Goal: Information Seeking & Learning: Find specific page/section

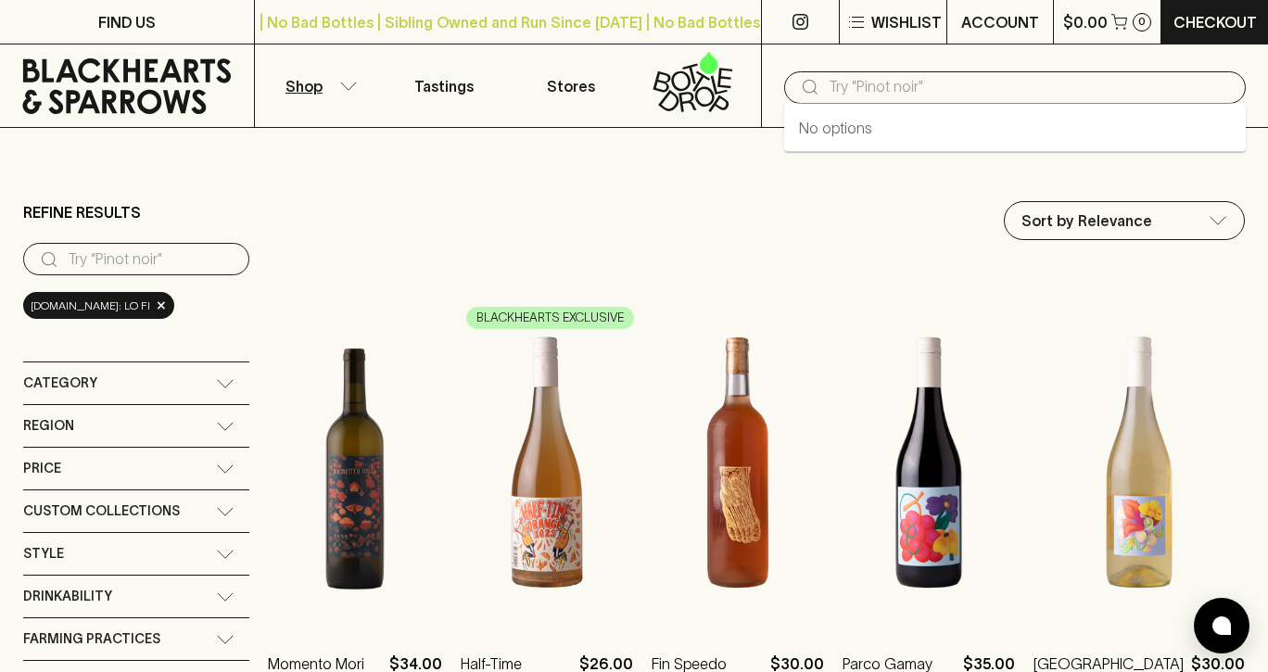
click at [906, 96] on input "text" at bounding box center [1029, 87] width 402 height 30
type input "ochota barrels"
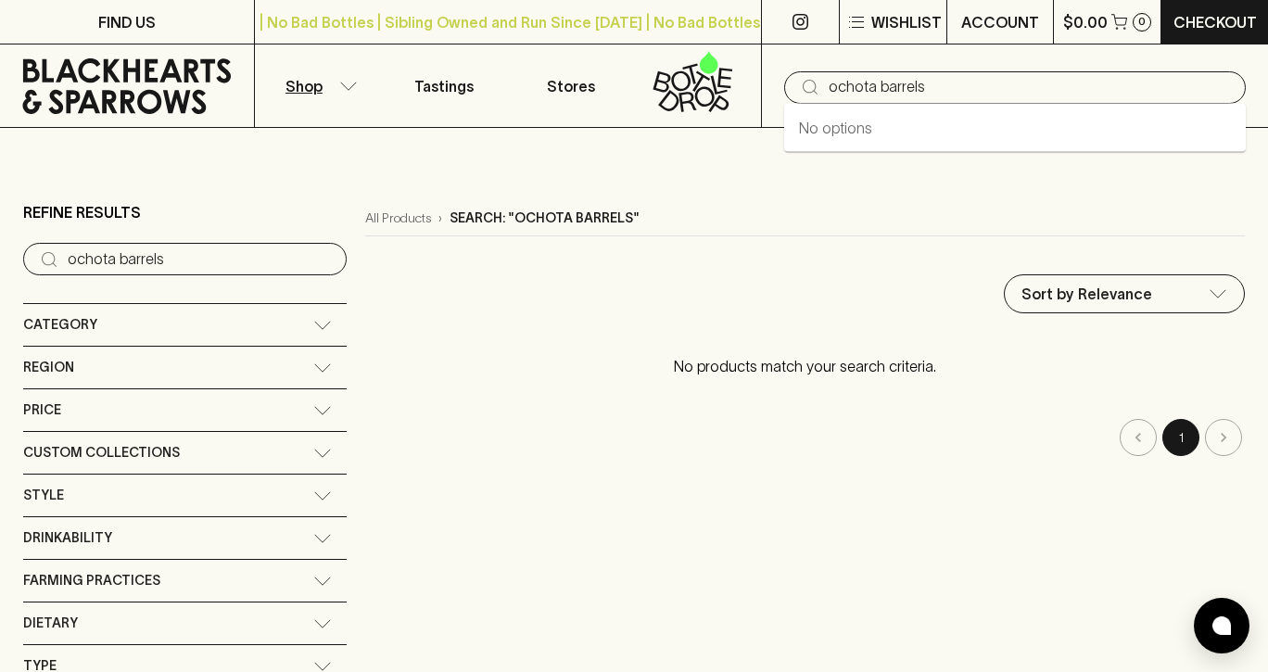
drag, startPoint x: 935, startPoint y: 82, endPoint x: 804, endPoint y: 86, distance: 130.7
click at [804, 86] on div "​ ochota barrels" at bounding box center [1014, 87] width 461 height 32
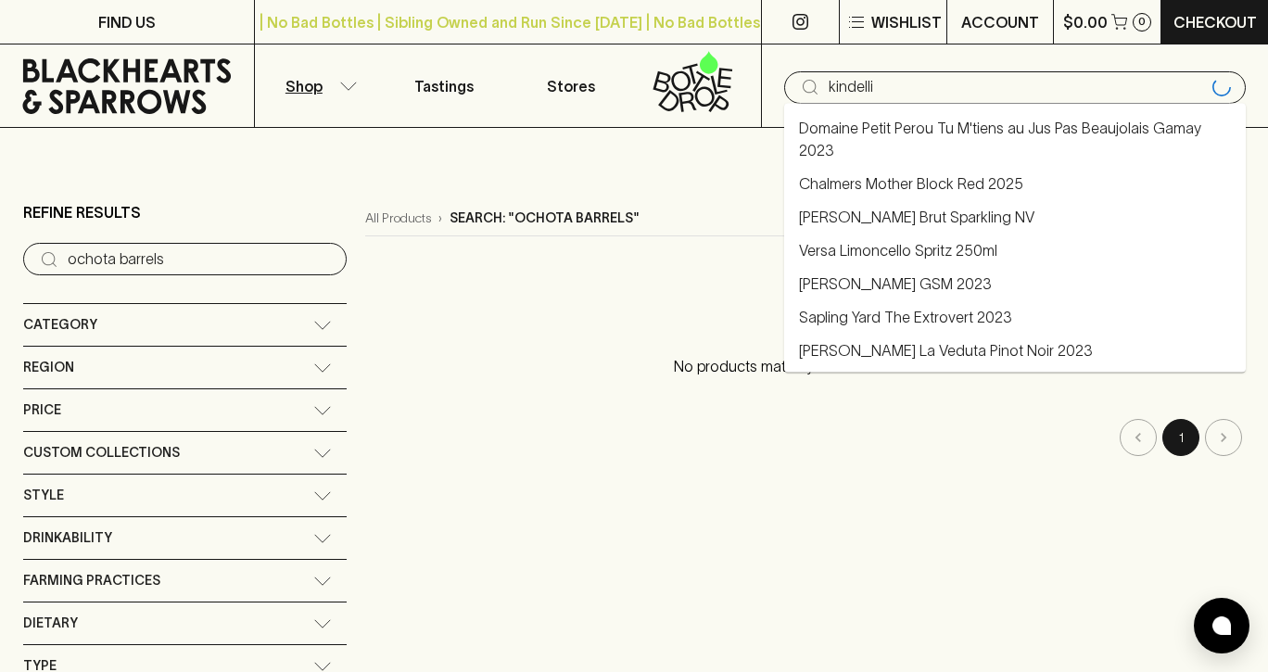
type input "kindelli"
